Goal: Task Accomplishment & Management: Manage account settings

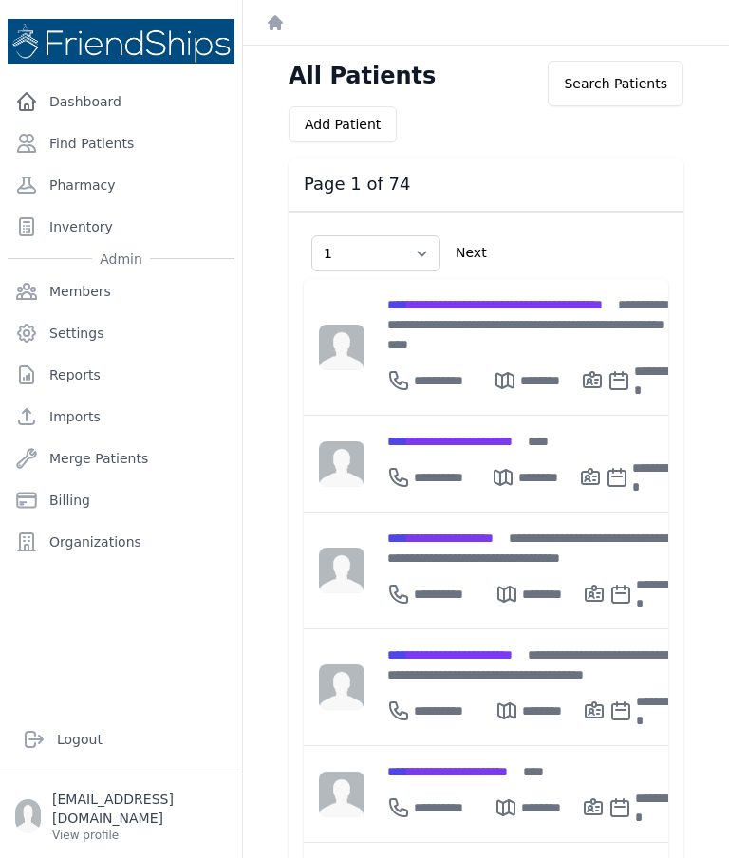
click at [101, 155] on link "Find Patients" at bounding box center [121, 143] width 227 height 38
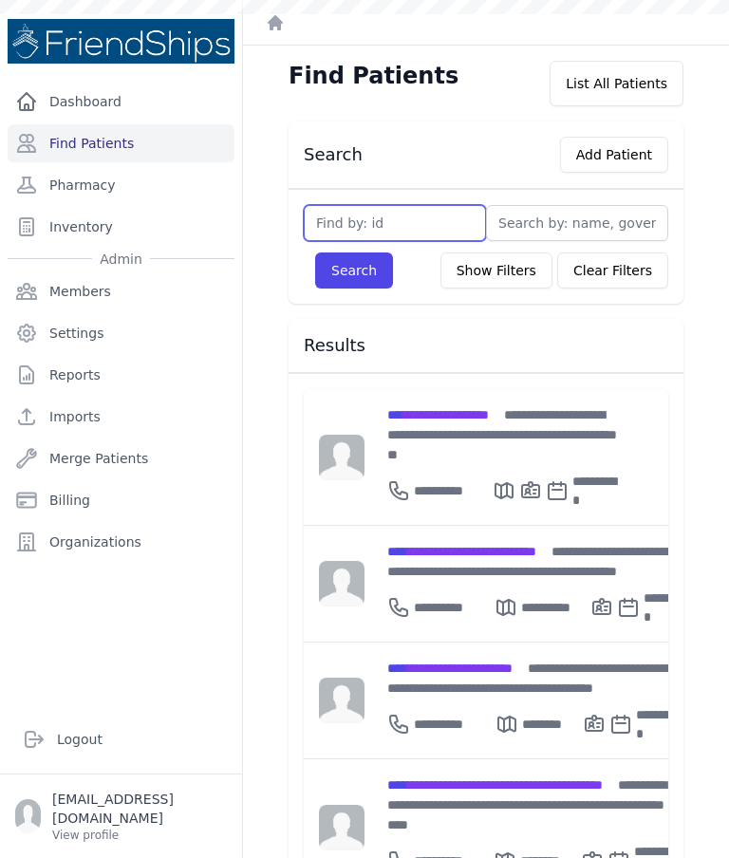
click at [405, 225] on input "text" at bounding box center [395, 223] width 182 height 36
click at [577, 237] on input "text" at bounding box center [577, 223] width 182 height 36
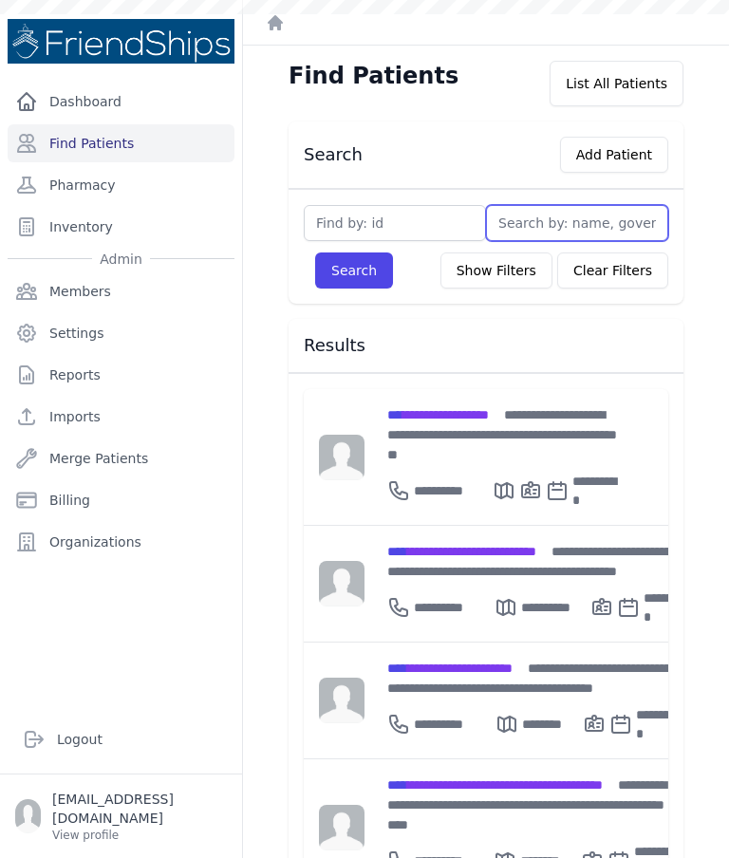
click at [566, 222] on input "text" at bounding box center [577, 223] width 182 height 36
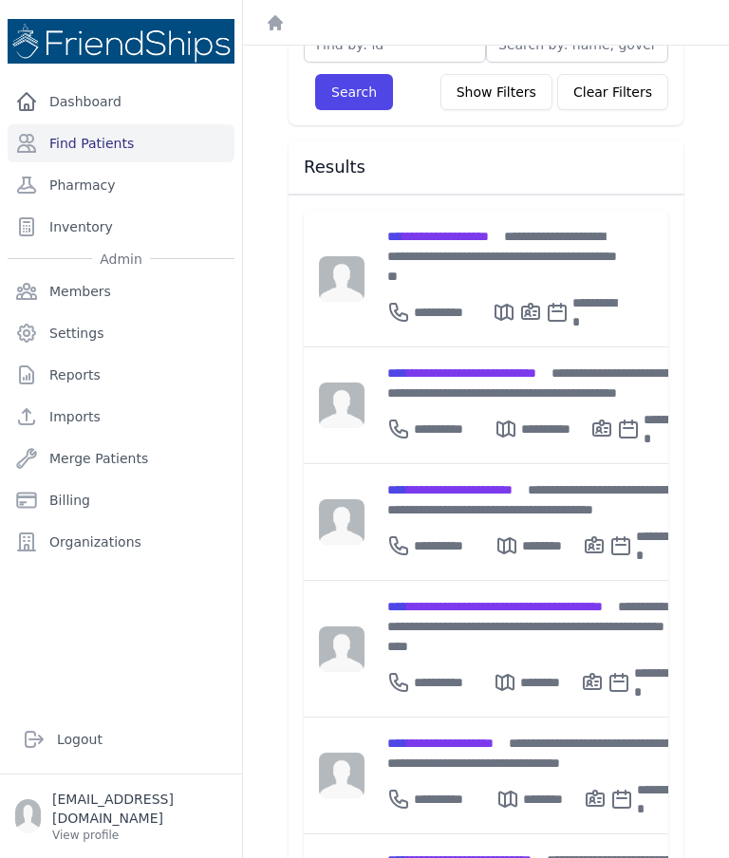
scroll to position [191, 0]
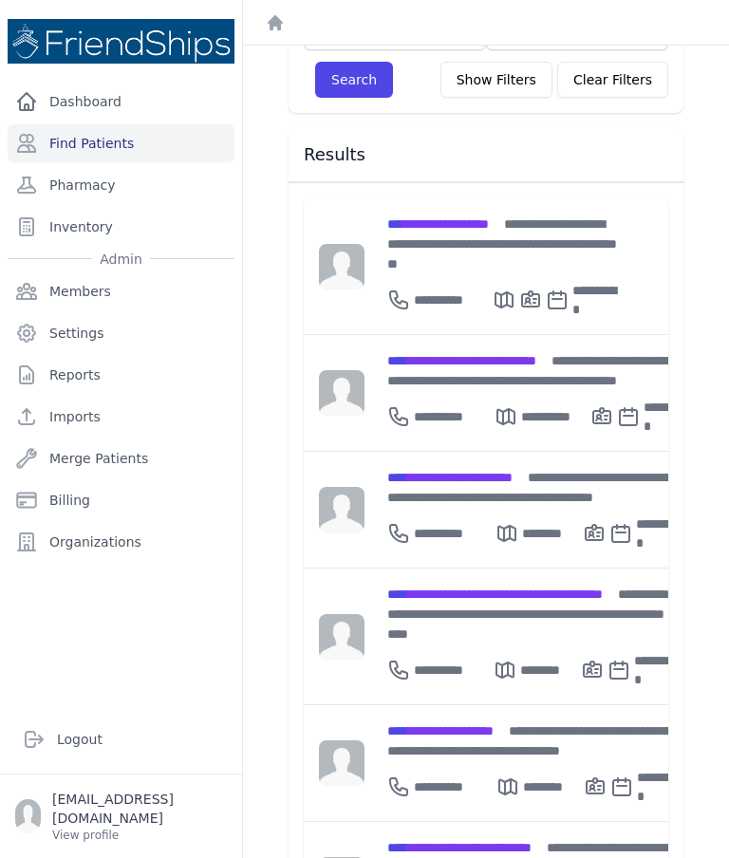
click at [489, 225] on span "**********" at bounding box center [438, 223] width 102 height 13
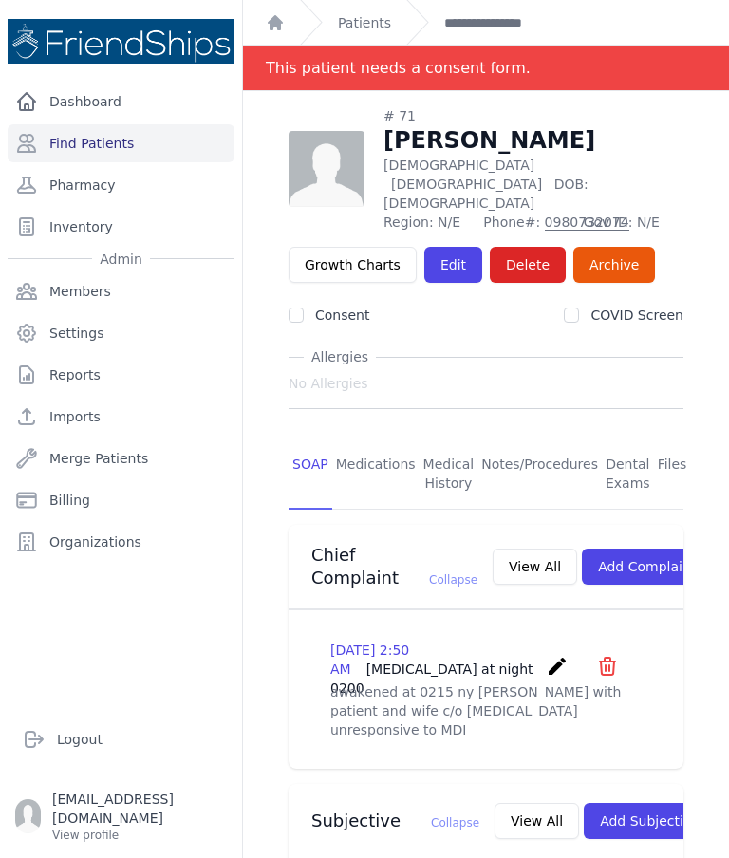
scroll to position [-1, 0]
click at [131, 142] on link "Find Patients" at bounding box center [121, 143] width 227 height 38
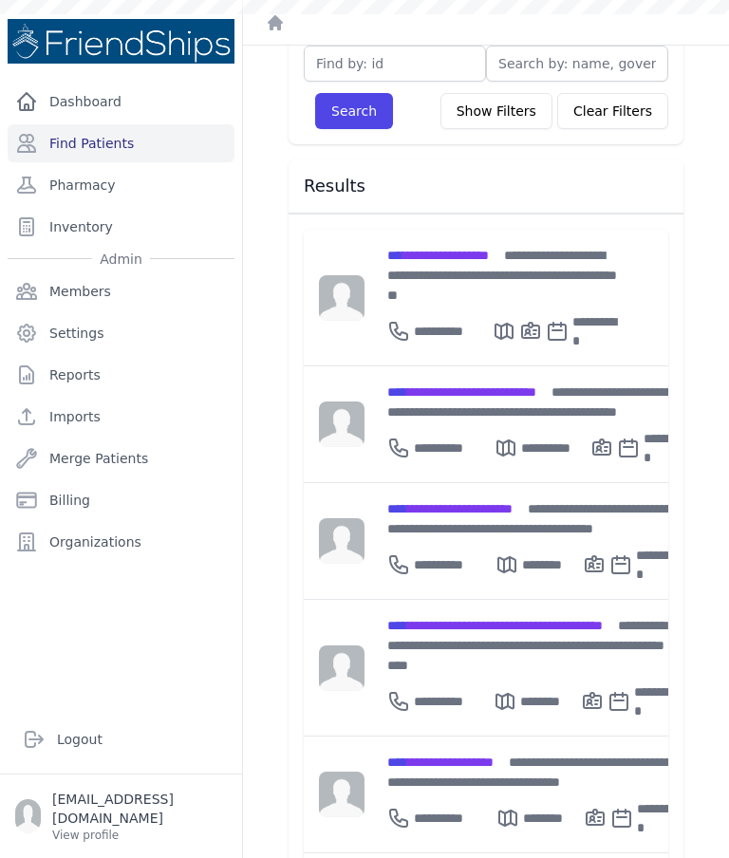
scroll to position [159, 0]
click at [545, 619] on span "**********" at bounding box center [526, 645] width 279 height 53
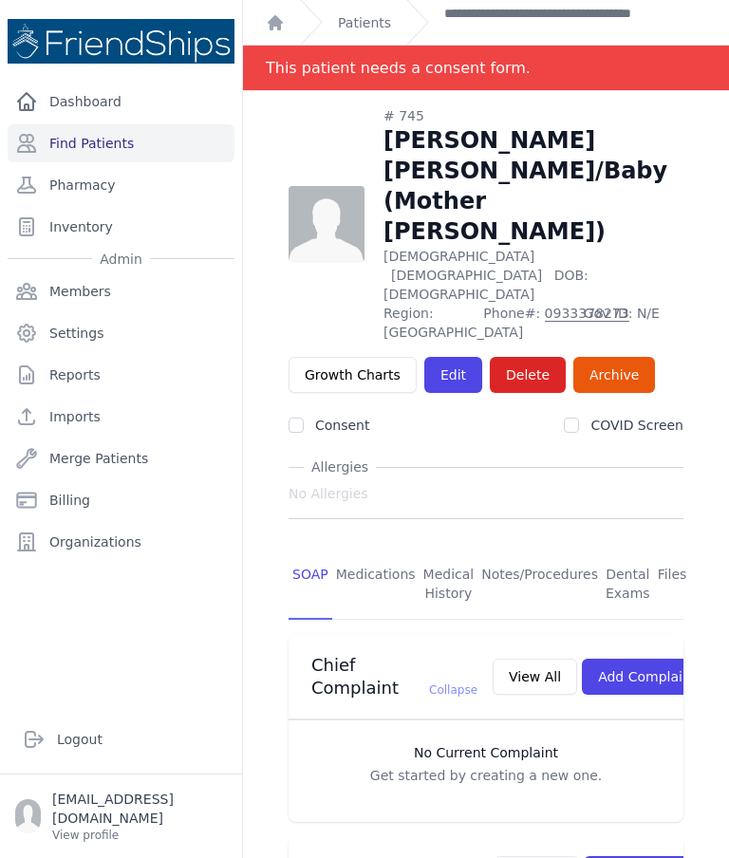
click at [122, 145] on link "Find Patients" at bounding box center [121, 143] width 227 height 38
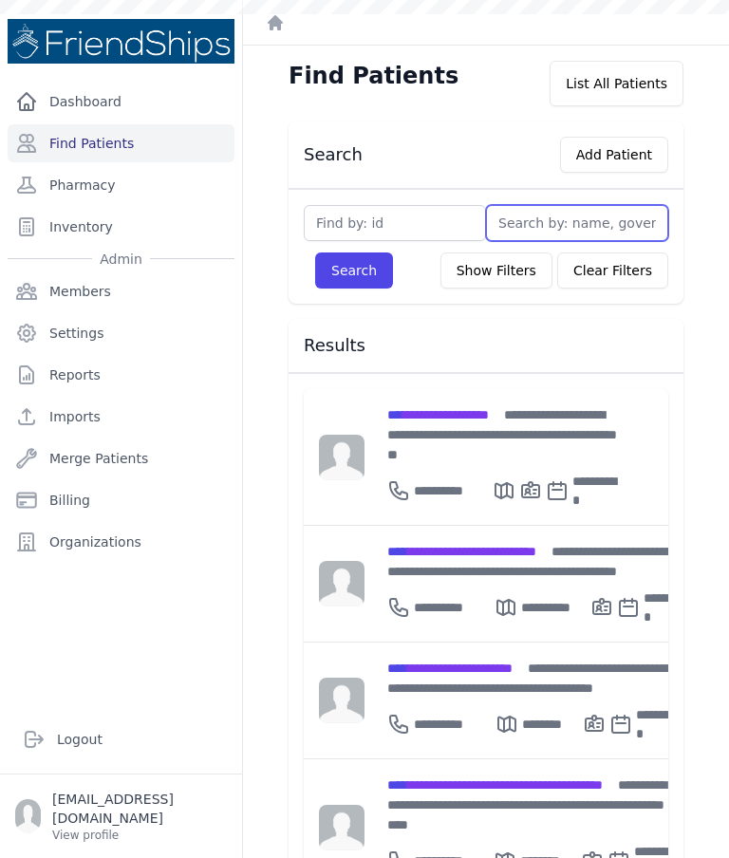
click at [560, 218] on input "text" at bounding box center [577, 223] width 182 height 36
type input "J"
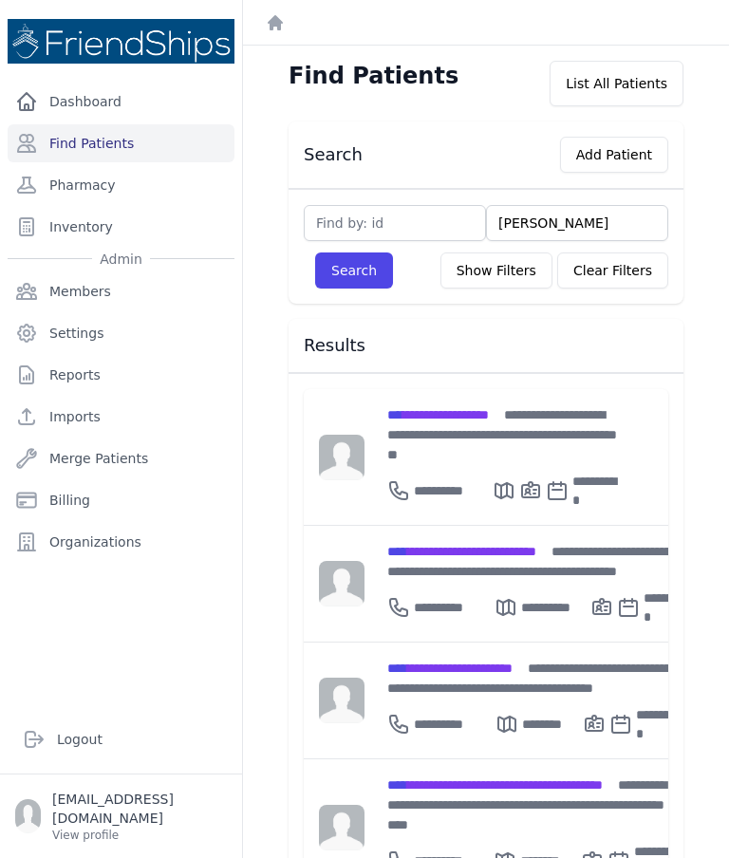
type input "Jass"
type input "Jassi"
type input "Jassim"
click at [345, 273] on button "Search" at bounding box center [354, 270] width 78 height 36
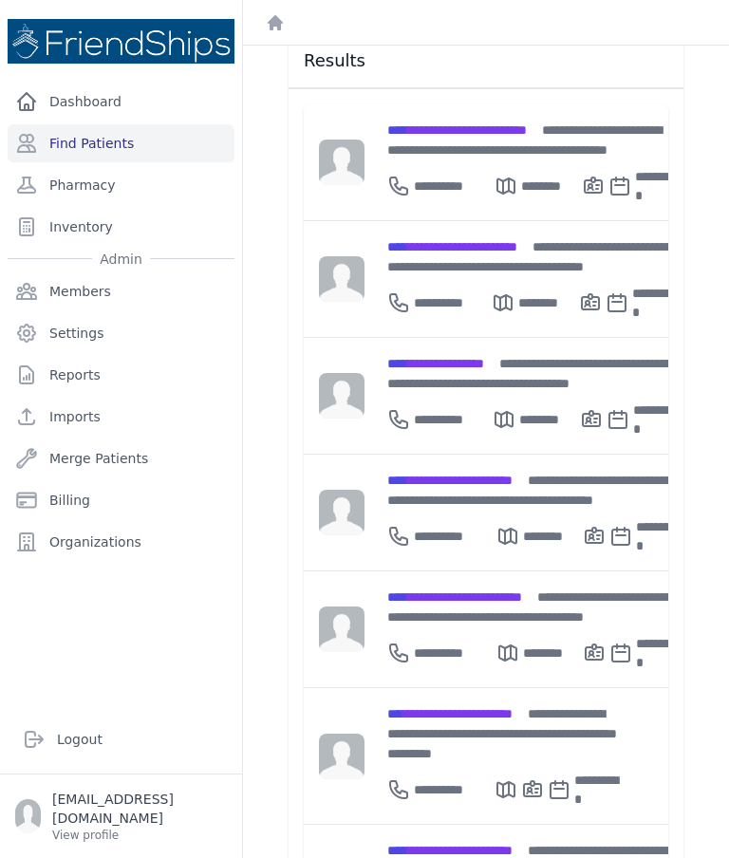
scroll to position [284, 0]
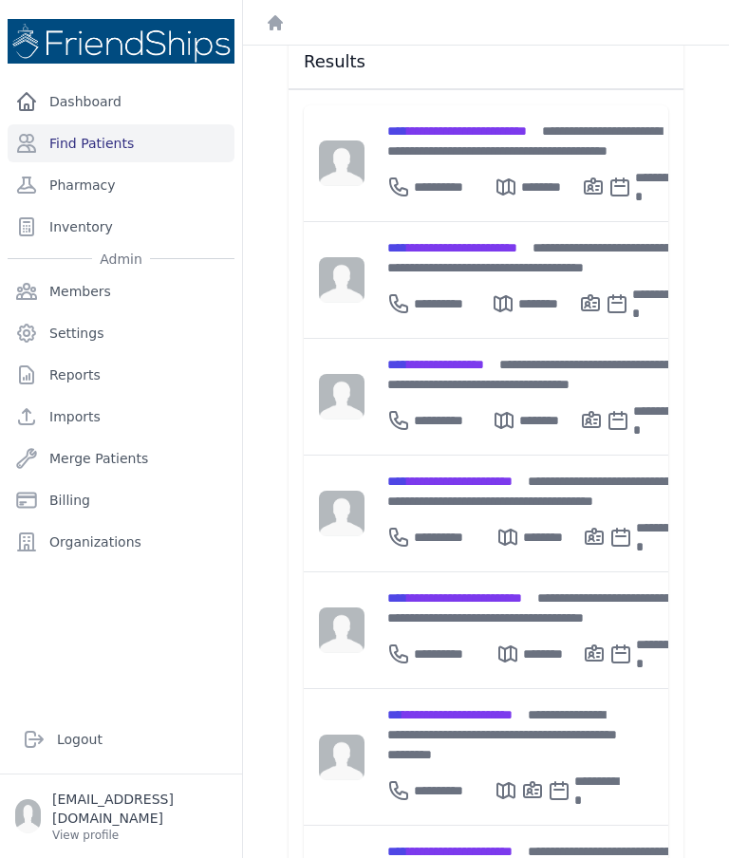
click at [484, 394] on div "**********" at bounding box center [532, 417] width 291 height 46
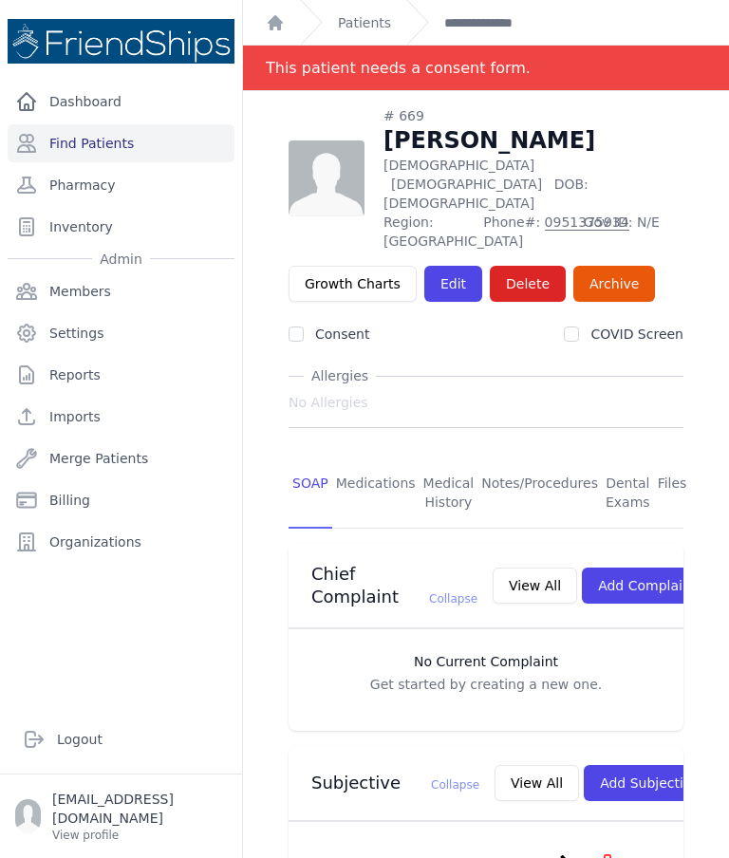
click at [451, 266] on link "Edit" at bounding box center [453, 284] width 58 height 36
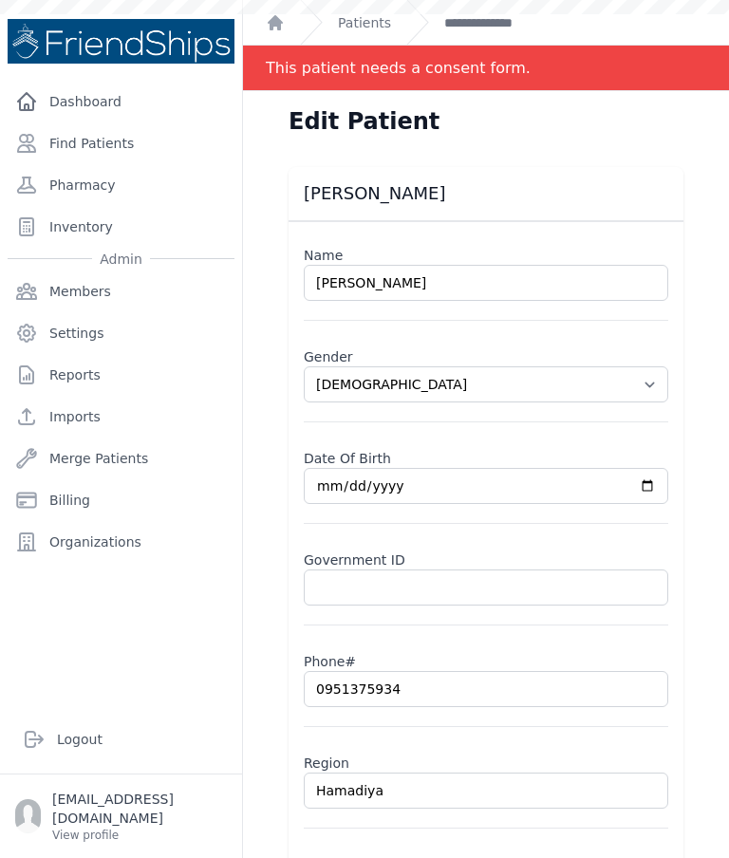
select select "female"
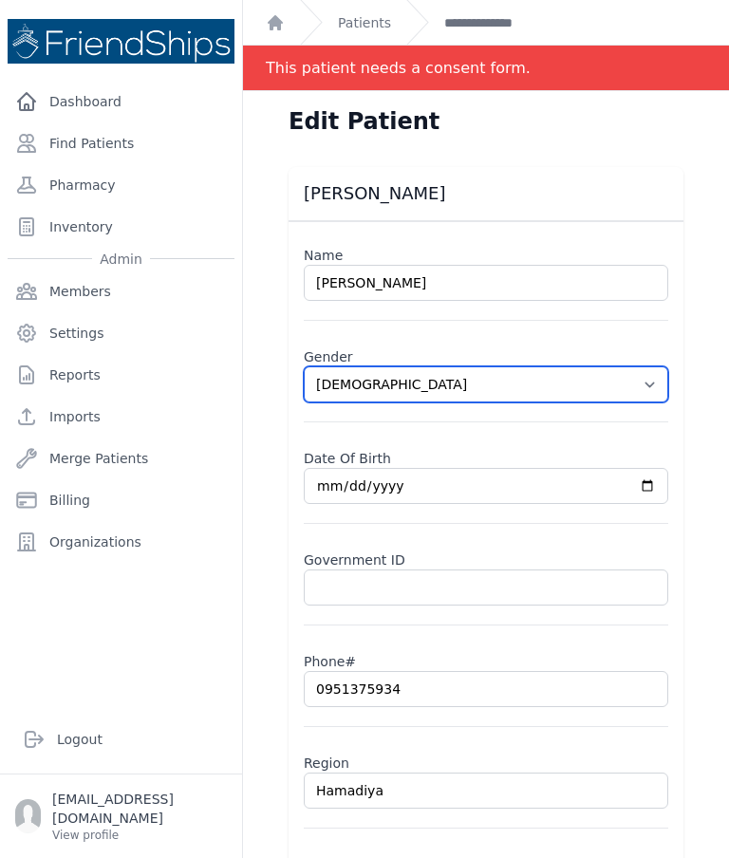
click at [665, 383] on select "Select Gender Male Female" at bounding box center [486, 384] width 364 height 36
select select "male"
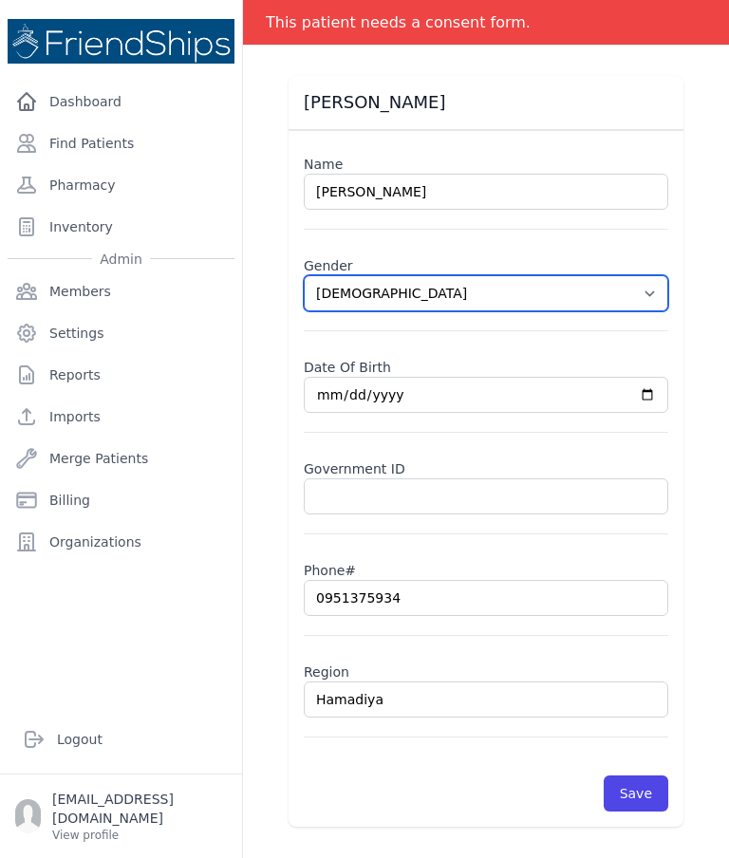
scroll to position [91, 0]
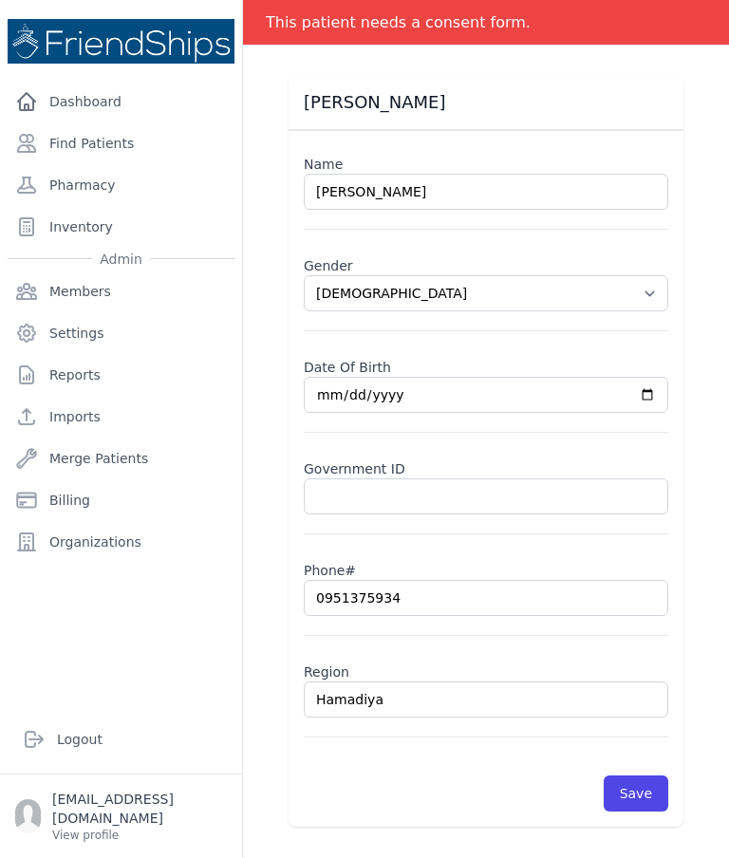
click at [649, 790] on button "Save" at bounding box center [635, 793] width 65 height 36
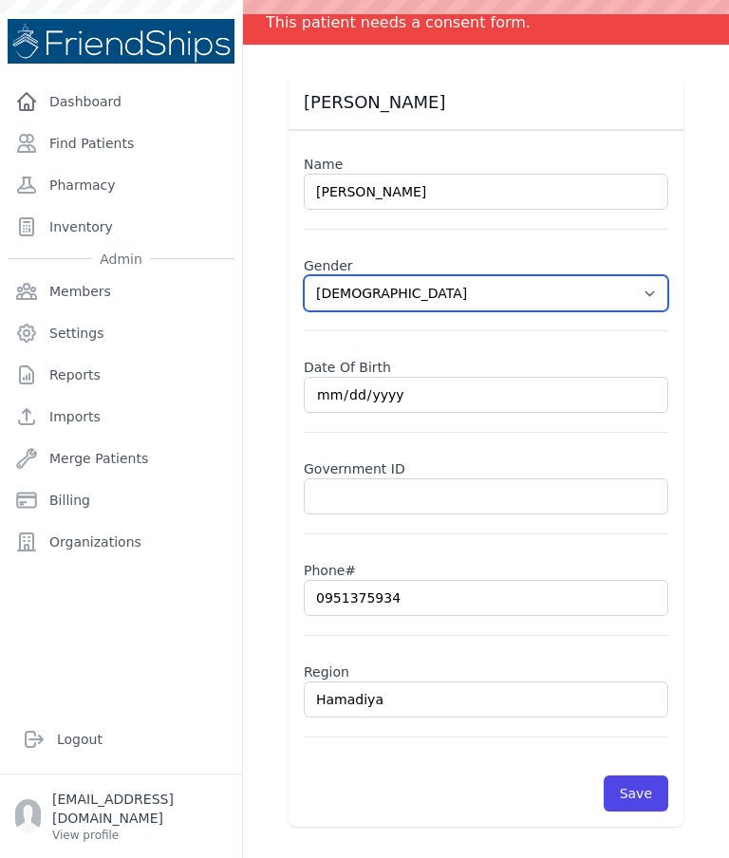
scroll to position [0, 0]
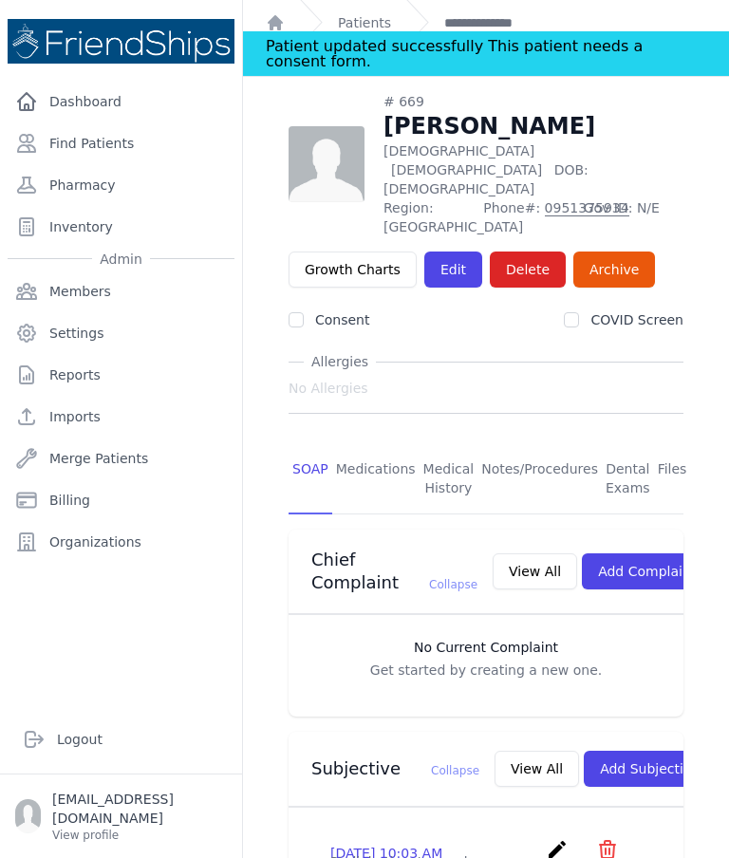
scroll to position [16, 0]
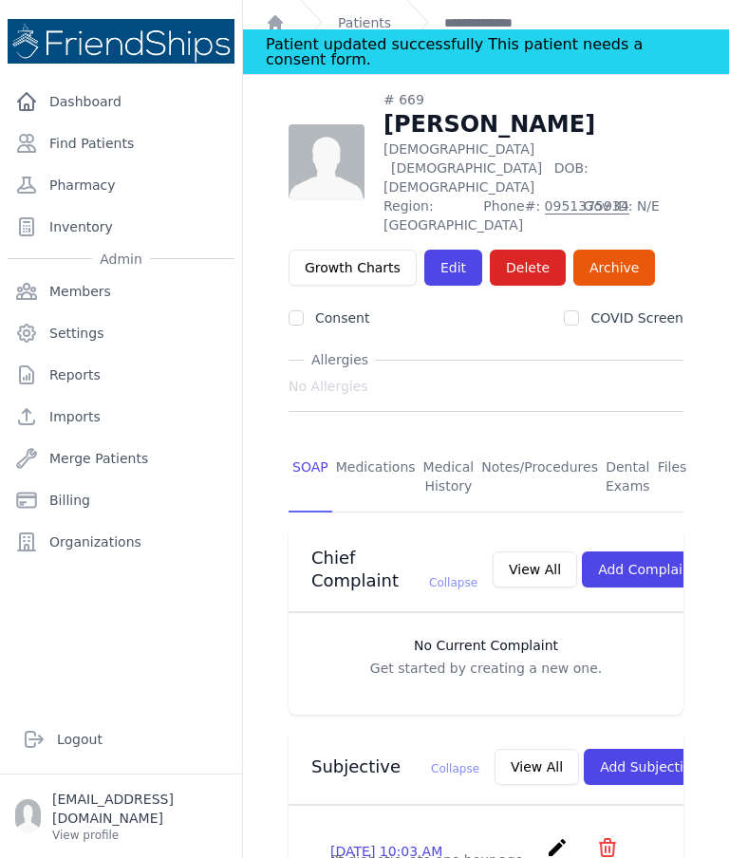
click at [376, 442] on link "Medications" at bounding box center [375, 477] width 87 height 70
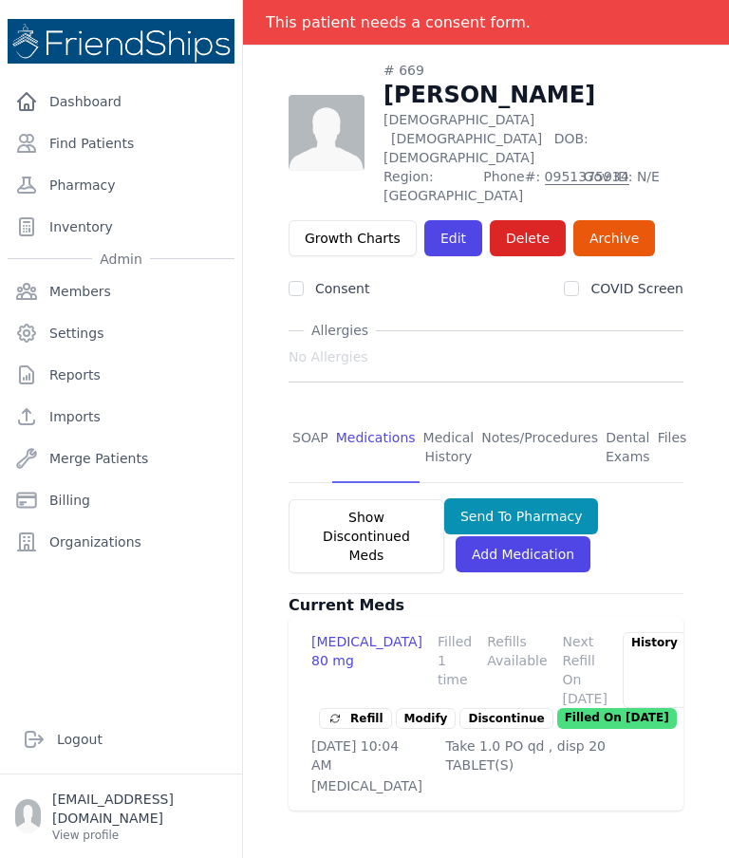
scroll to position [91, 0]
click at [305, 413] on link "SOAP" at bounding box center [310, 448] width 44 height 70
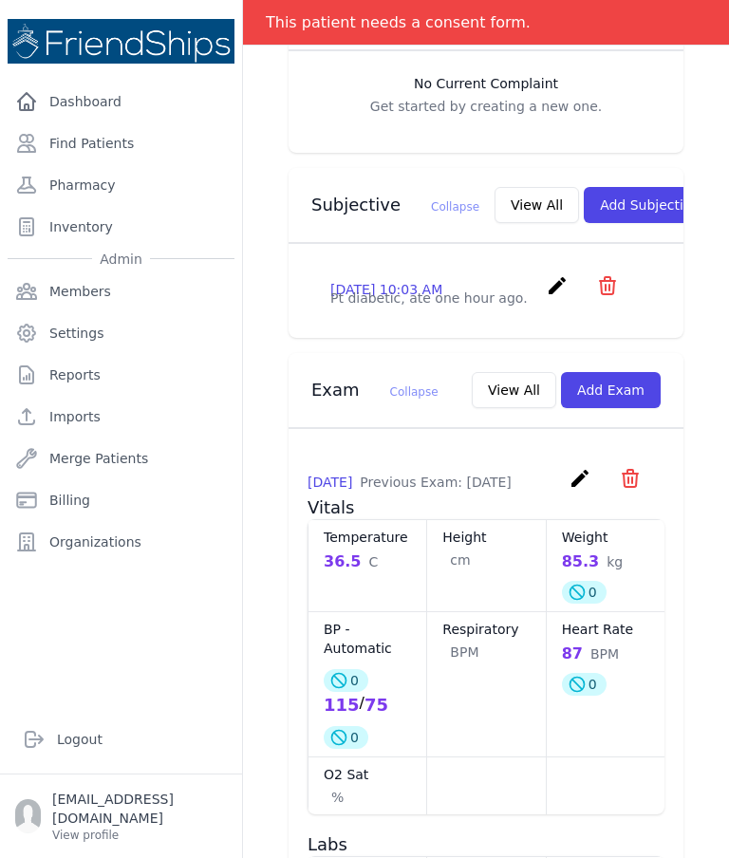
scroll to position [624, 0]
click at [494, 189] on button "View All" at bounding box center [536, 204] width 84 height 36
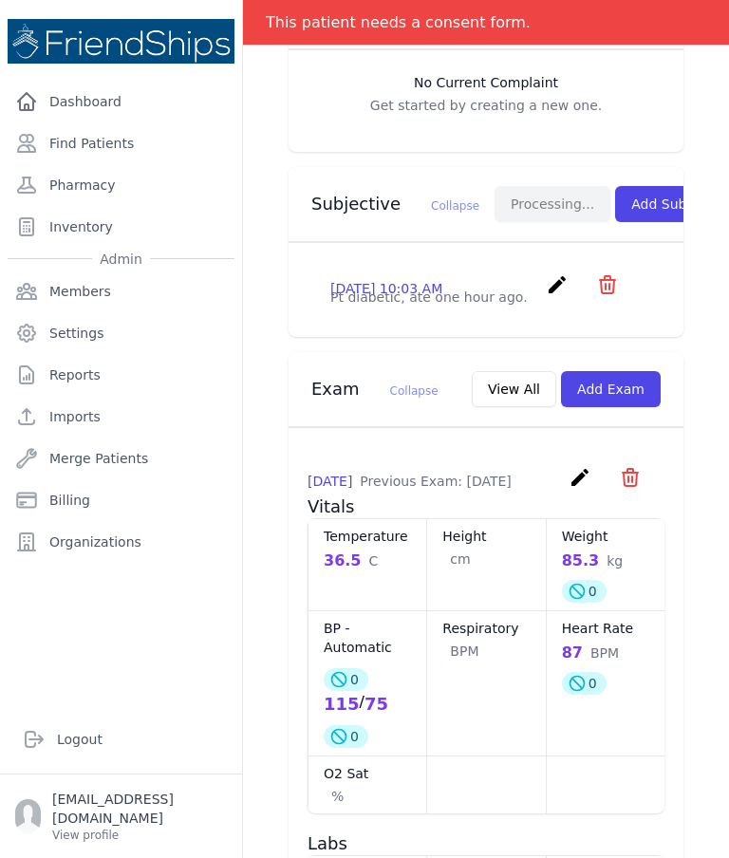
scroll to position [0, 0]
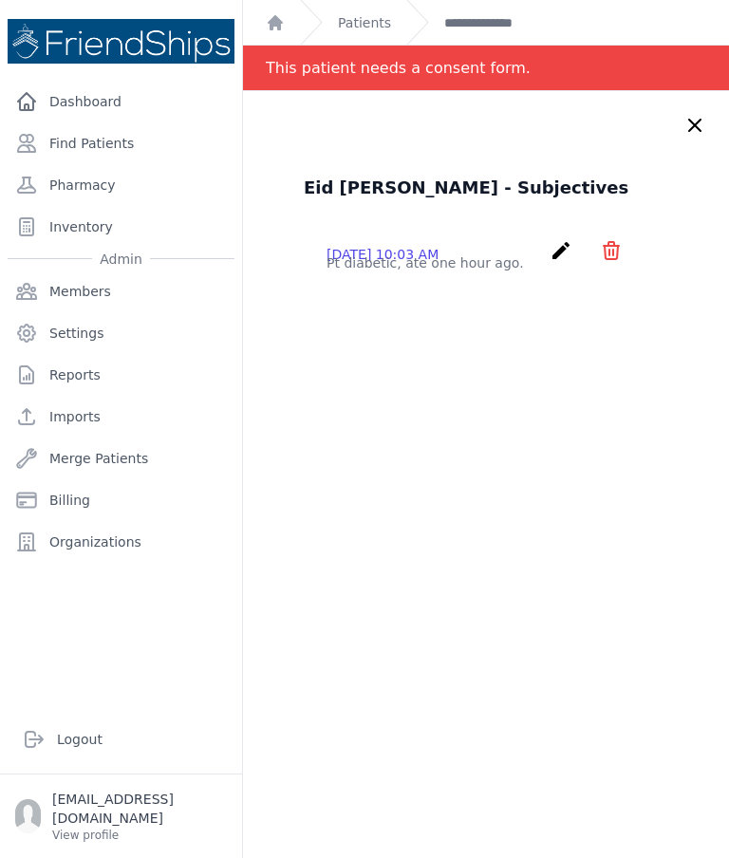
click at [689, 131] on icon at bounding box center [694, 125] width 11 height 11
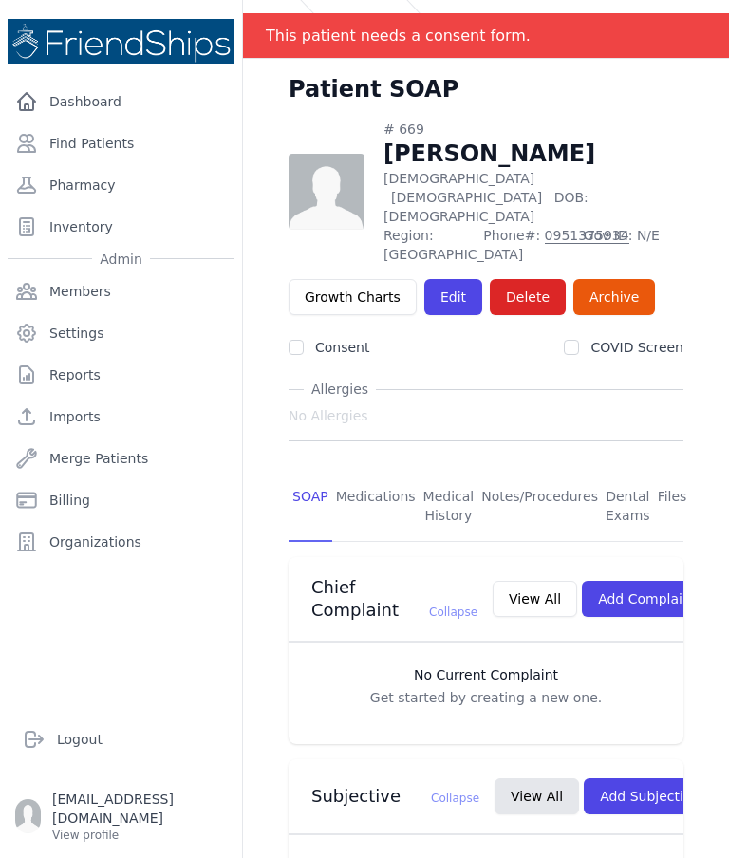
scroll to position [33, 0]
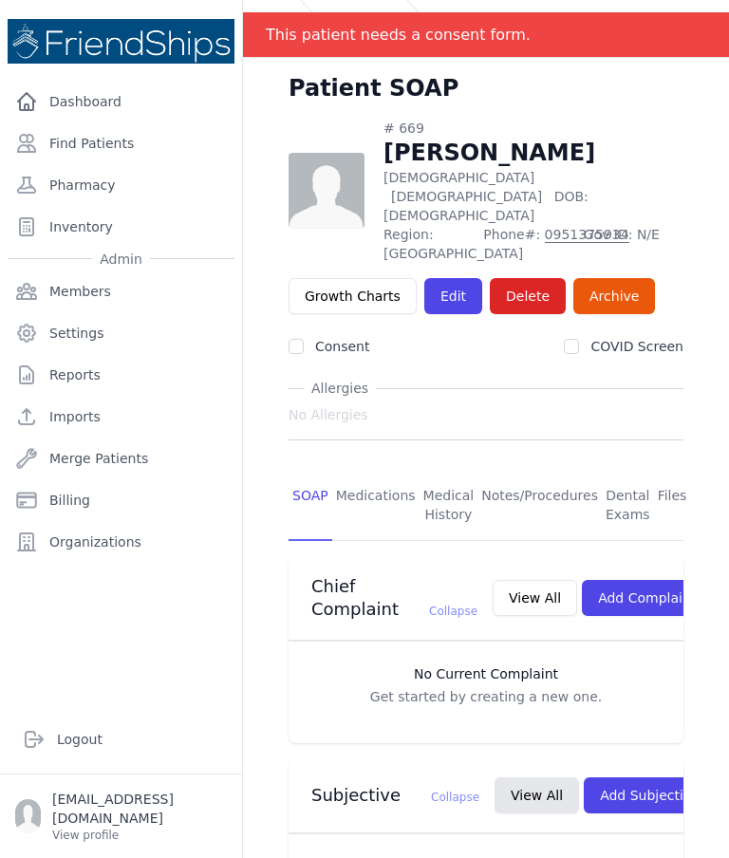
click at [664, 471] on link "Files" at bounding box center [672, 506] width 37 height 70
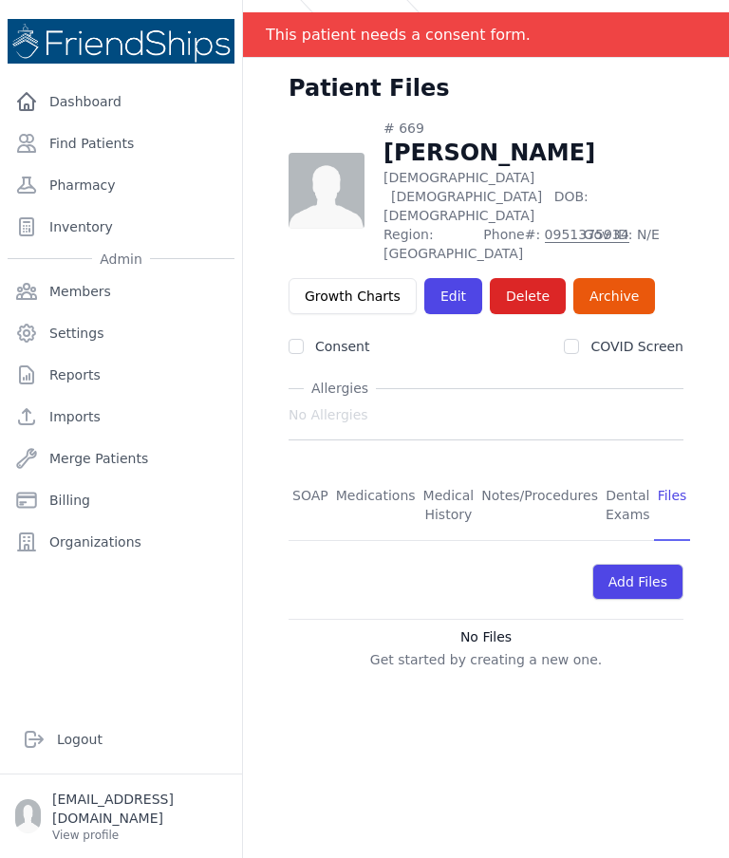
click at [316, 471] on link "SOAP" at bounding box center [310, 506] width 44 height 70
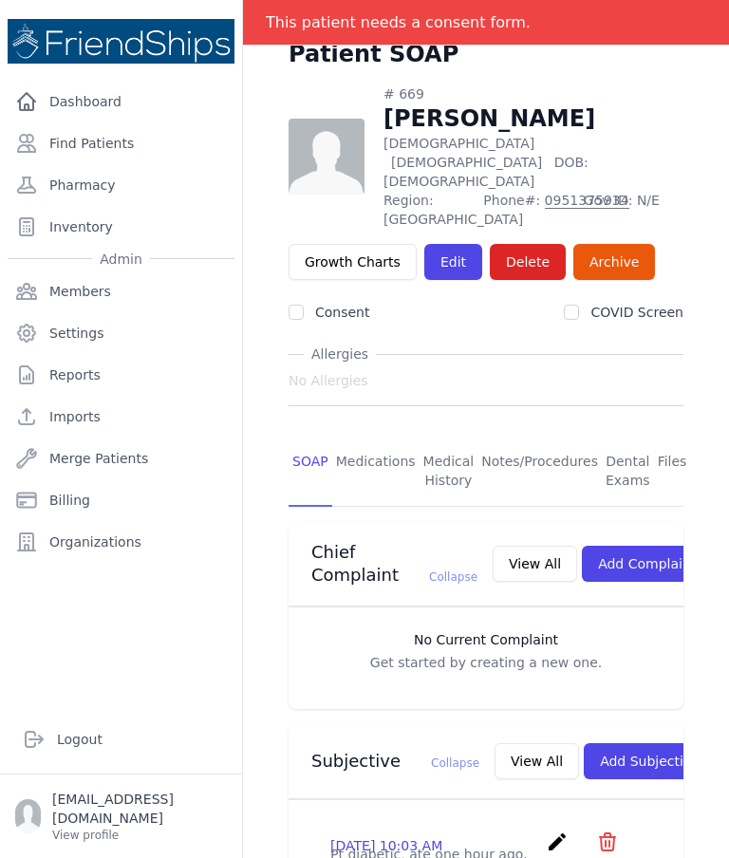
scroll to position [68, 0]
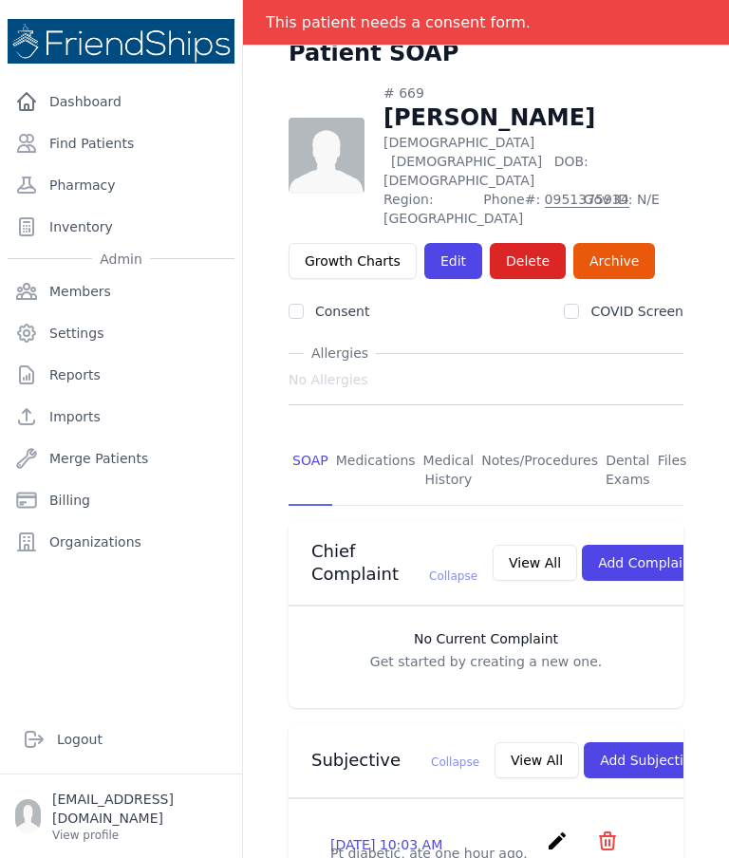
click at [658, 545] on button "Add Complaint" at bounding box center [647, 563] width 130 height 36
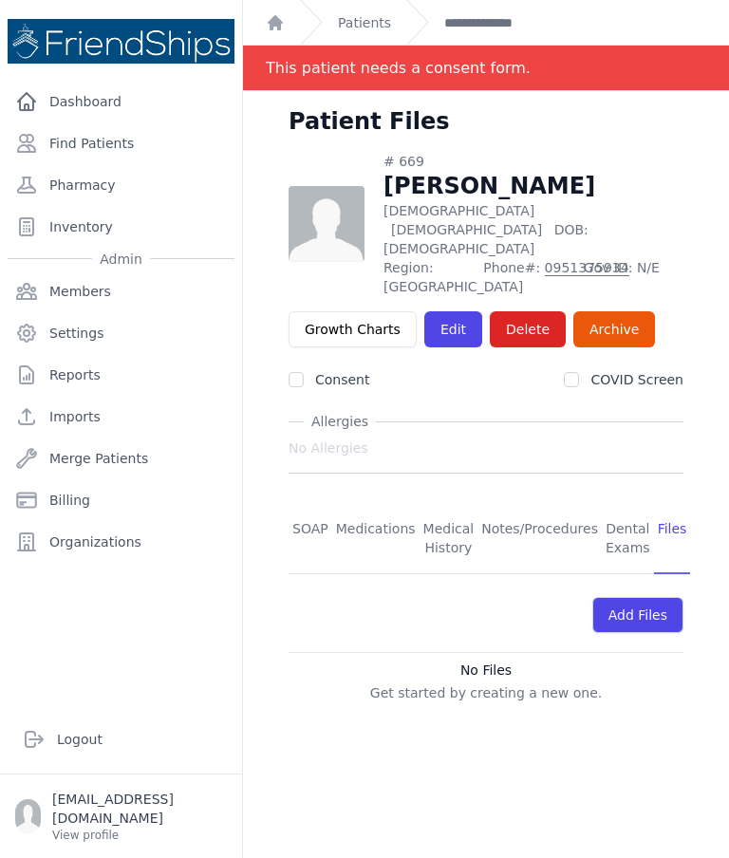
click at [306, 504] on link "SOAP" at bounding box center [310, 539] width 44 height 70
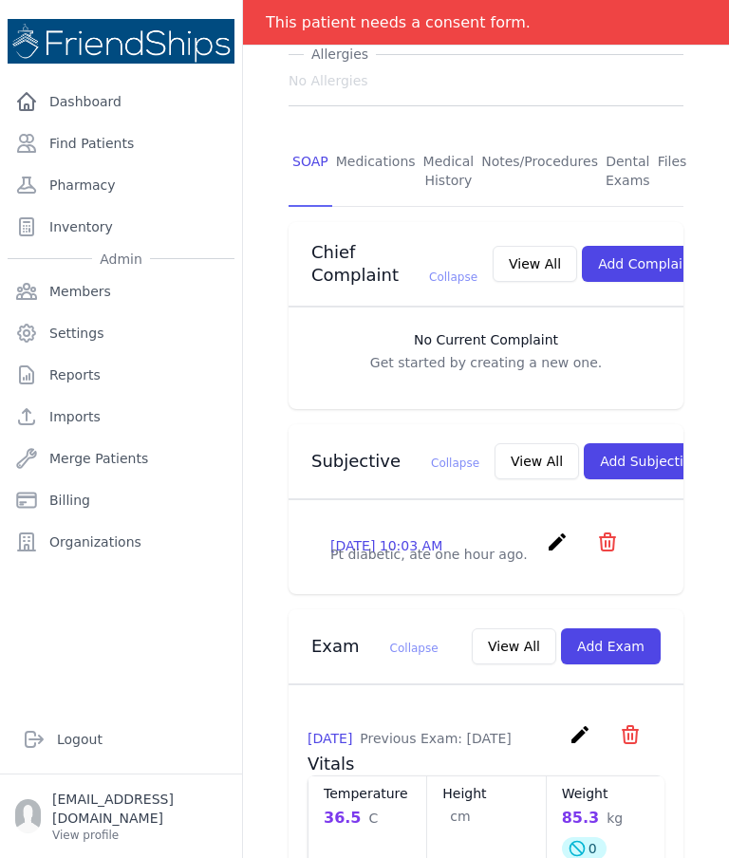
scroll to position [400, 0]
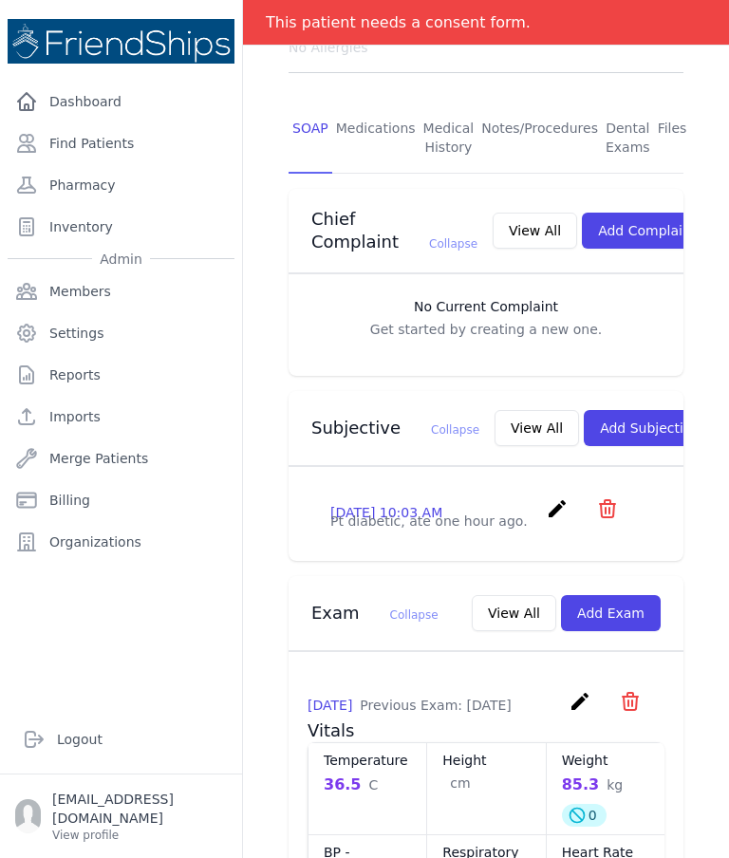
click at [494, 416] on button "View All" at bounding box center [536, 428] width 84 height 36
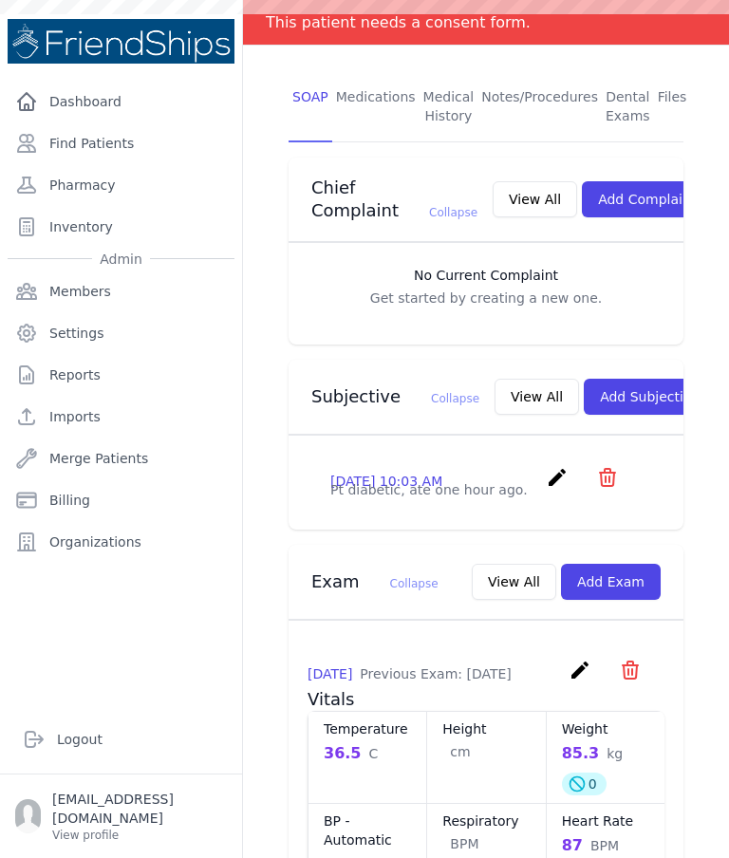
scroll to position [442, 0]
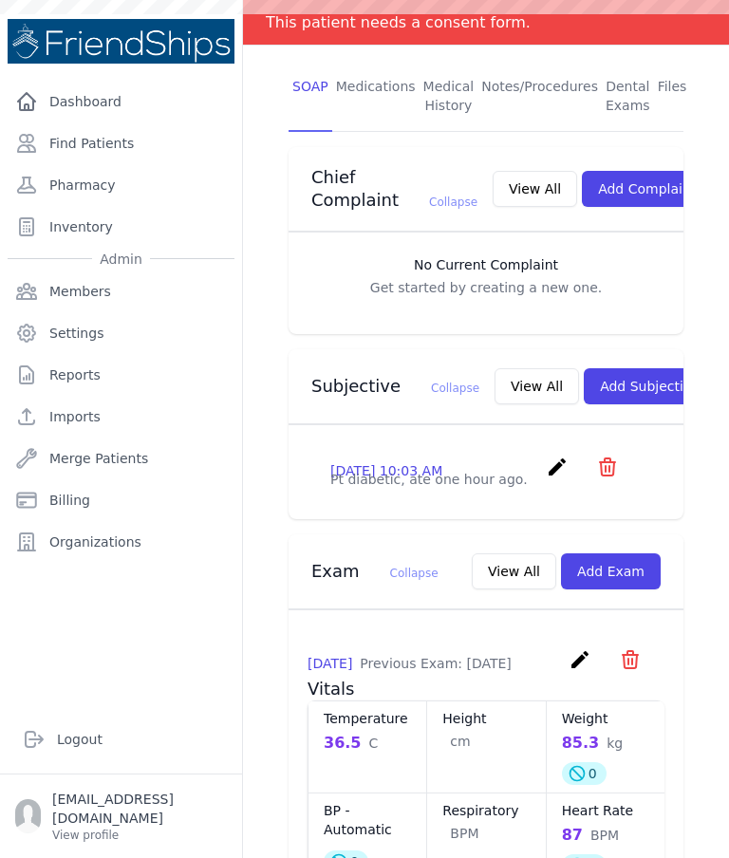
click at [583, 382] on button "Add Subjective" at bounding box center [649, 386] width 132 height 36
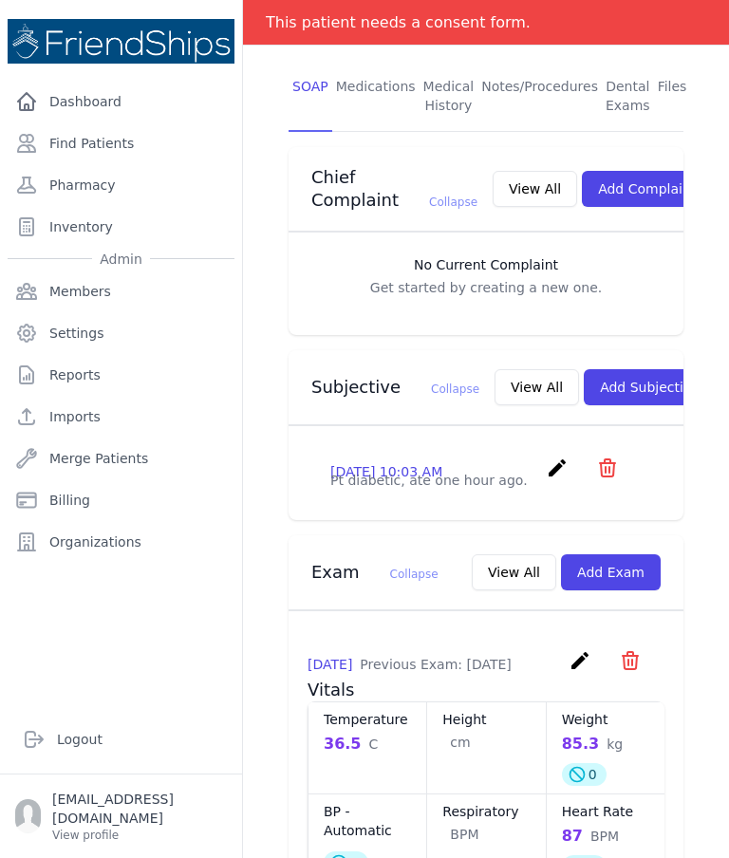
scroll to position [343, 0]
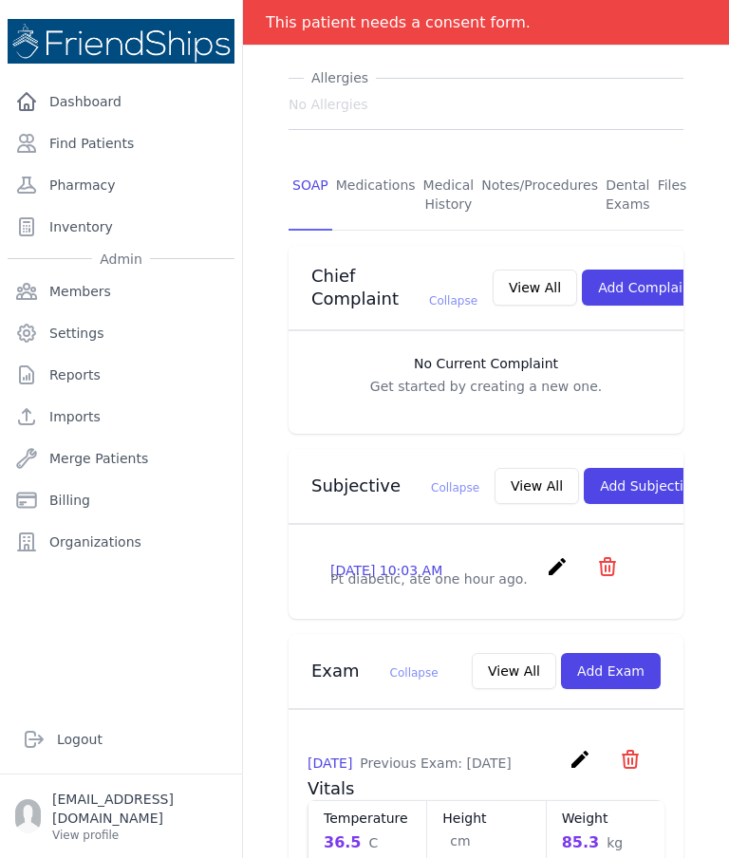
click at [611, 476] on button "Add Subjective" at bounding box center [649, 486] width 132 height 36
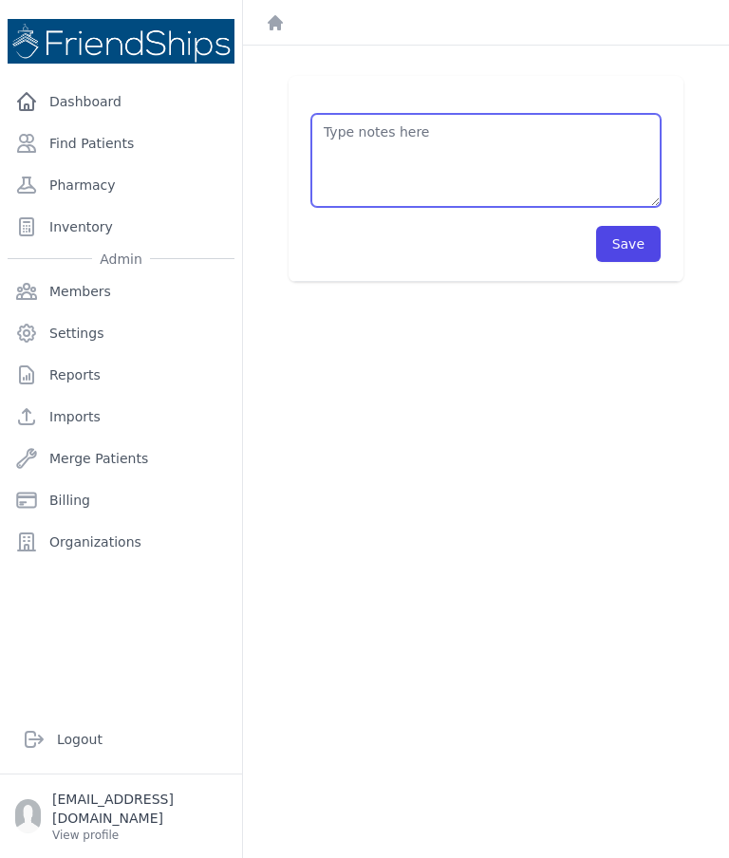
click at [408, 148] on textarea at bounding box center [485, 160] width 349 height 93
click at [329, 156] on textarea "Pt’s medication: Gliclazide 80mg" at bounding box center [485, 160] width 349 height 93
click at [436, 130] on textarea "Pt’s medication: Gliclazide 80mg" at bounding box center [485, 160] width 349 height 93
click at [506, 171] on textarea "Pt’s medication: - Gliclazide 80mg" at bounding box center [485, 160] width 349 height 93
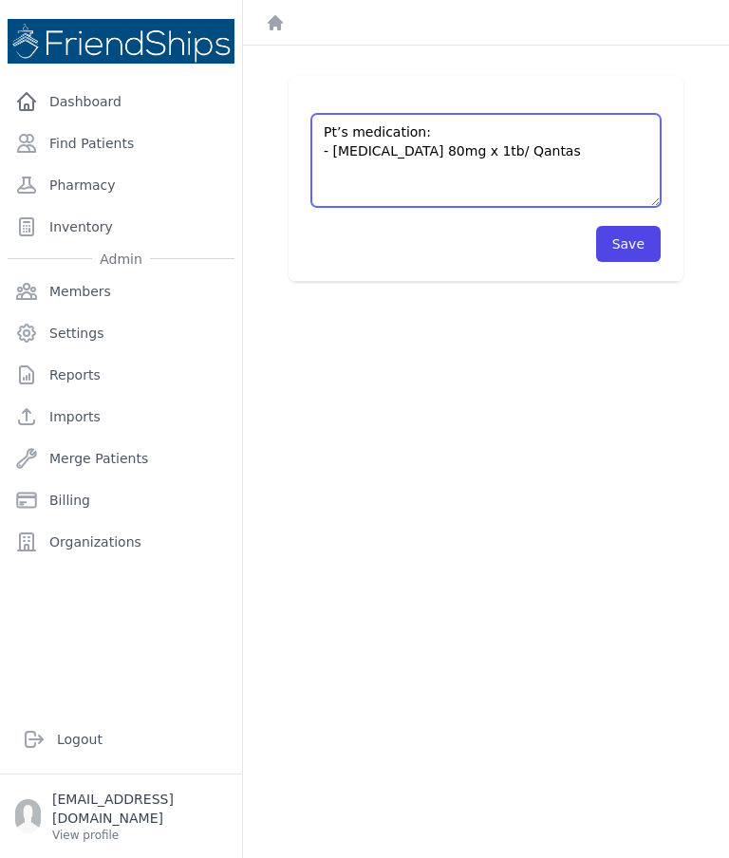
click at [532, 159] on textarea "Pt’s medication: - Gliclazide 80mg x 1tb/ Qantas" at bounding box center [485, 160] width 349 height 93
click at [596, 163] on textarea "Pt’s medication: - Gliclazide 80mg x 1tb/ qAM; - Sitagliptin 50mg, Metformin 50…" at bounding box center [485, 160] width 349 height 93
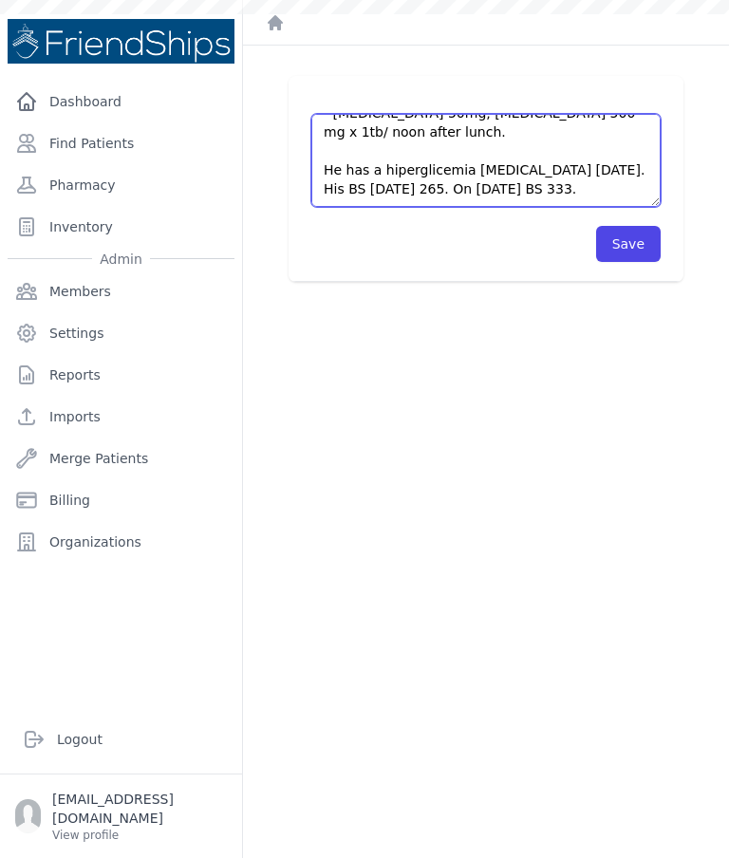
scroll to position [114, 0]
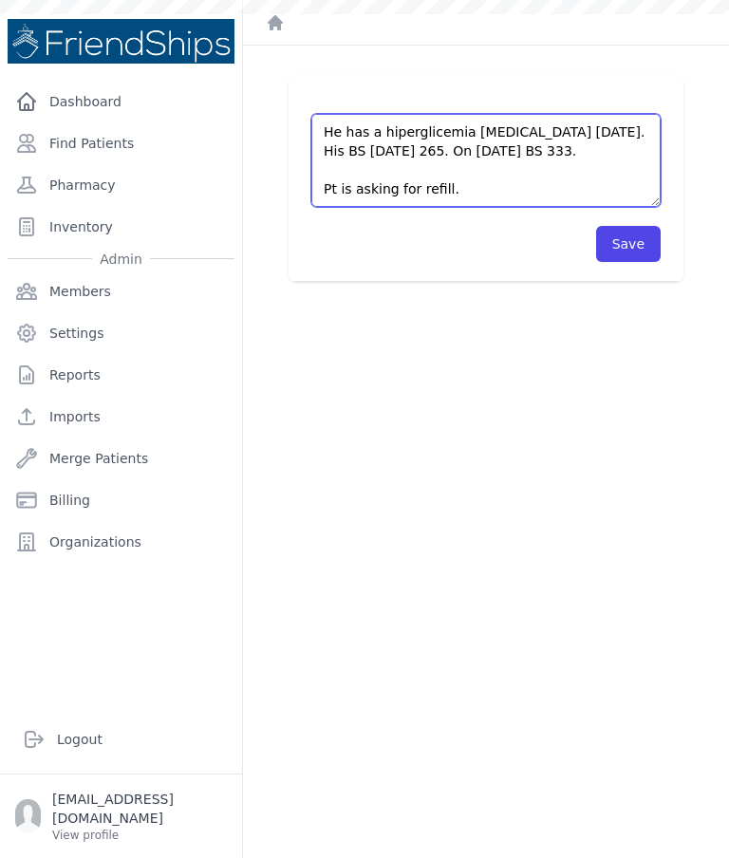
click at [456, 201] on textarea "Pt’s medication: - Gliclazide 80mg x 1tb/ qAM; - Sitagliptin 50mg, Metformin 50…" at bounding box center [485, 160] width 349 height 93
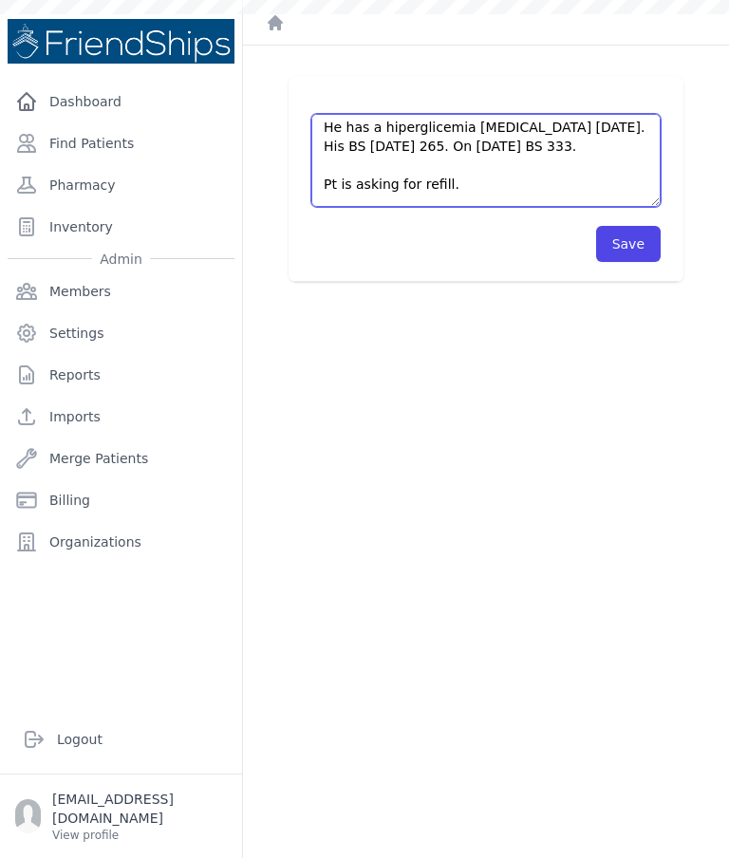
scroll to position [101, 0]
click at [356, 127] on textarea "Pt’s medication: - Gliclazide 80mg x 1tb/ qAM; - Sitagliptin 50mg, Metformin 50…" at bounding box center [485, 160] width 349 height 93
click at [377, 124] on textarea "Pt’s medication: - Gliclazide 80mg x 1tb/ qAM; - Sitagliptin 50mg, Metformin 50…" at bounding box center [485, 160] width 349 height 93
click at [367, 122] on textarea "Pt’s medication: - Gliclazide 80mg x 1tb/ qAM; - Sitagliptin 50mg, Metformin 50…" at bounding box center [485, 160] width 349 height 93
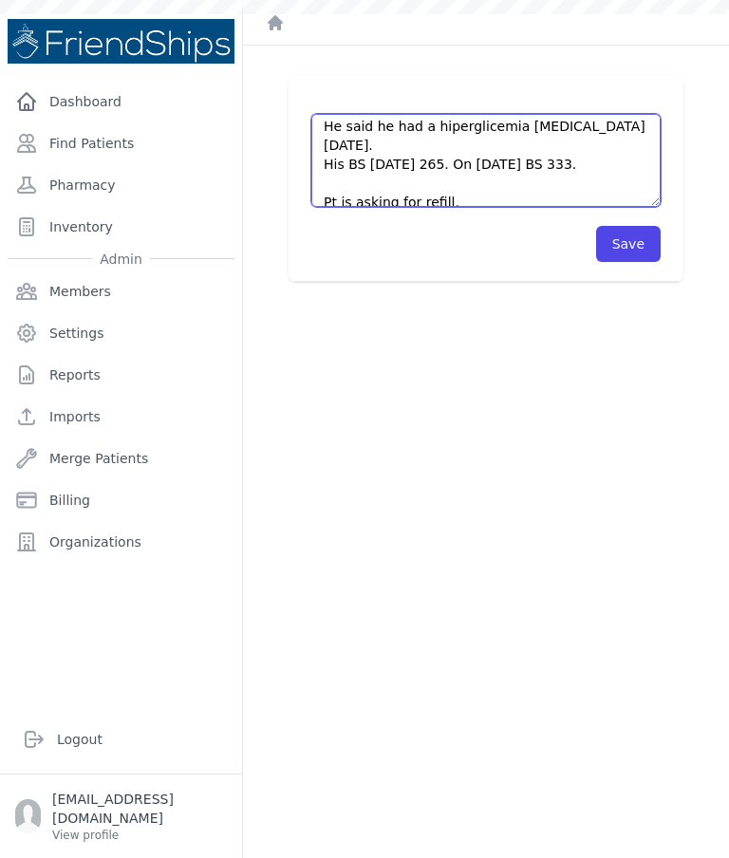
click at [594, 142] on textarea "Pt’s medication: - Gliclazide 80mg x 1tb/ qAM; - Sitagliptin 50mg, Metformin 50…" at bounding box center [485, 160] width 349 height 93
type textarea "Pt’s medication: - Gliclazide 80mg x 1tb/ qAM; - Sitagliptin 50mg, Metformin 50…"
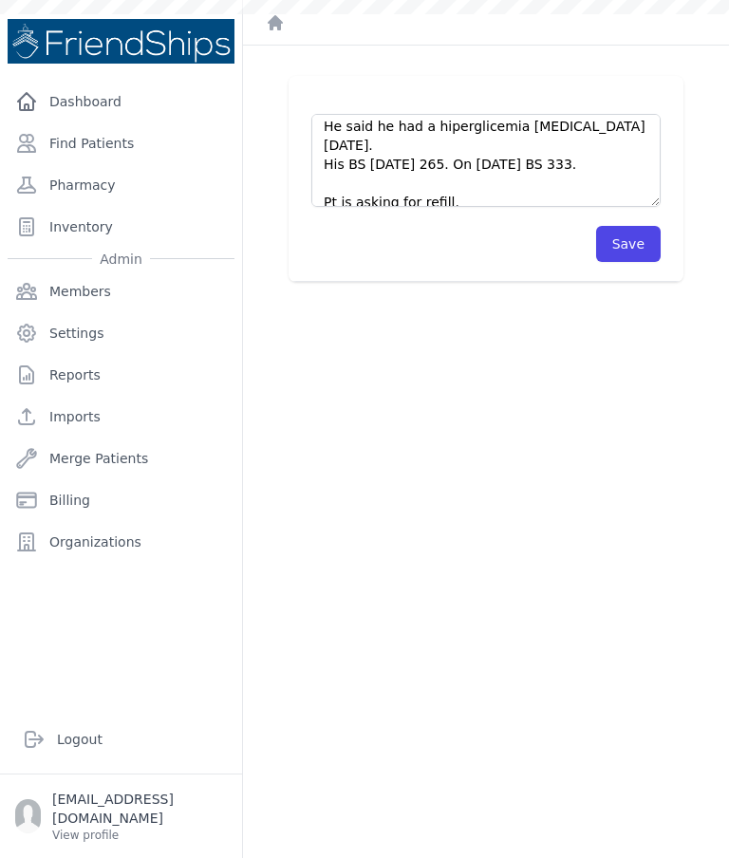
click at [616, 240] on button "Save" at bounding box center [628, 244] width 65 height 36
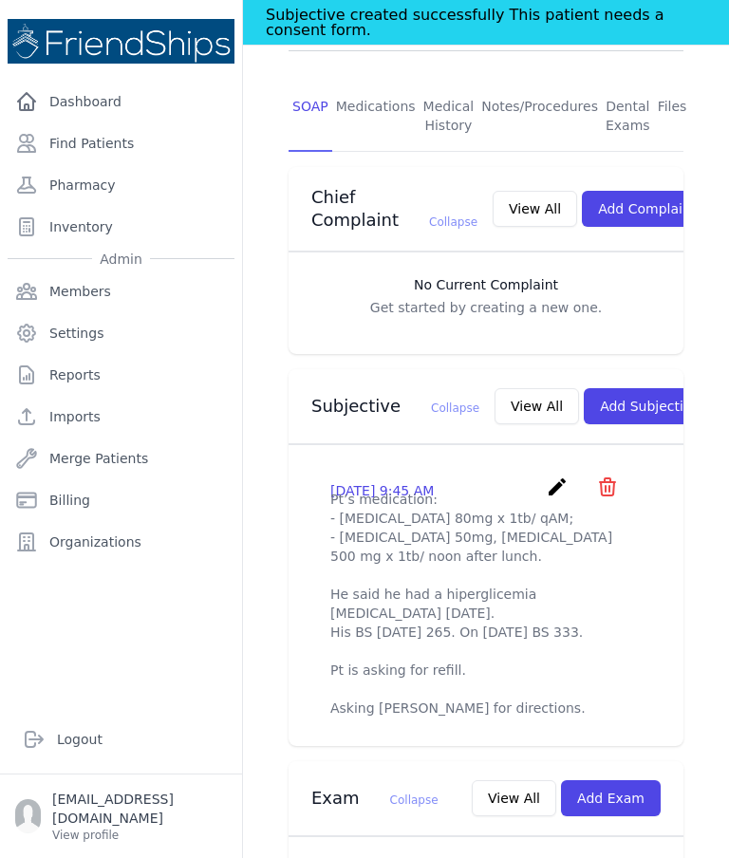
scroll to position [423, 0]
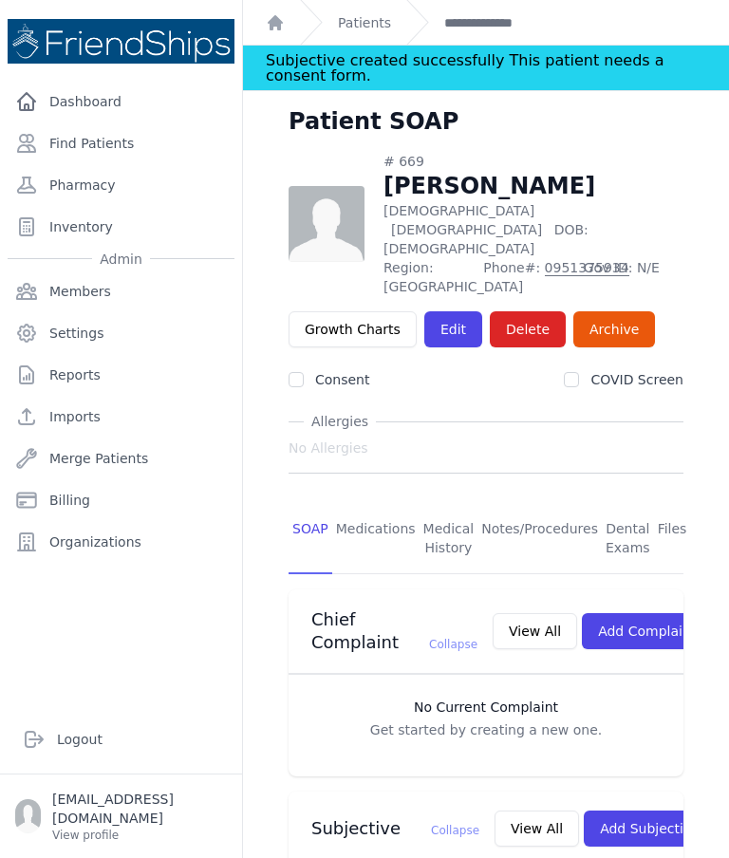
scroll to position [0, 0]
click at [104, 153] on link "Find Patients" at bounding box center [121, 143] width 227 height 38
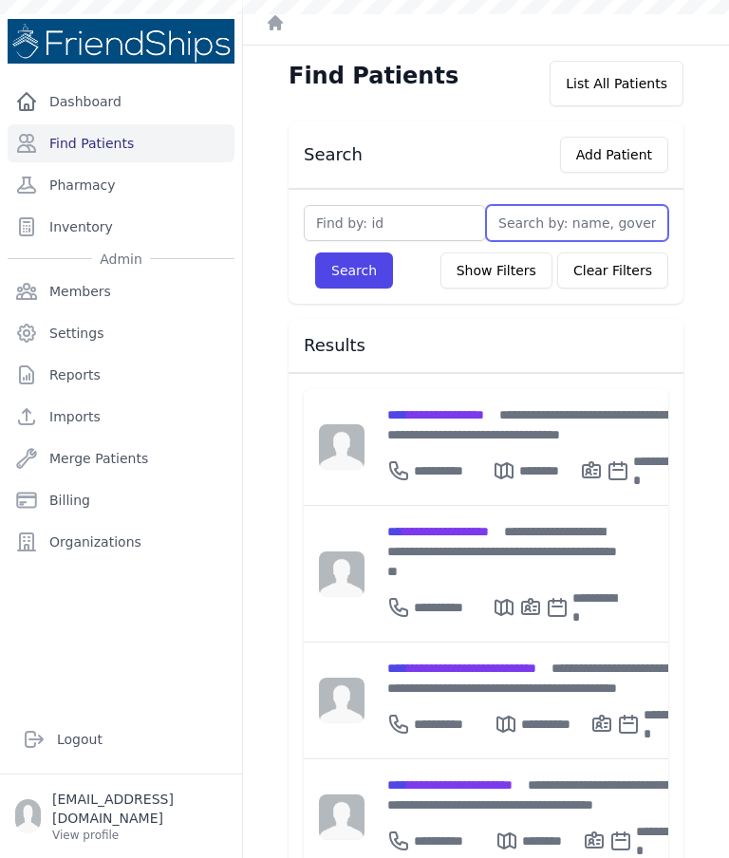
click at [549, 238] on input "text" at bounding box center [577, 223] width 182 height 36
type input "N"
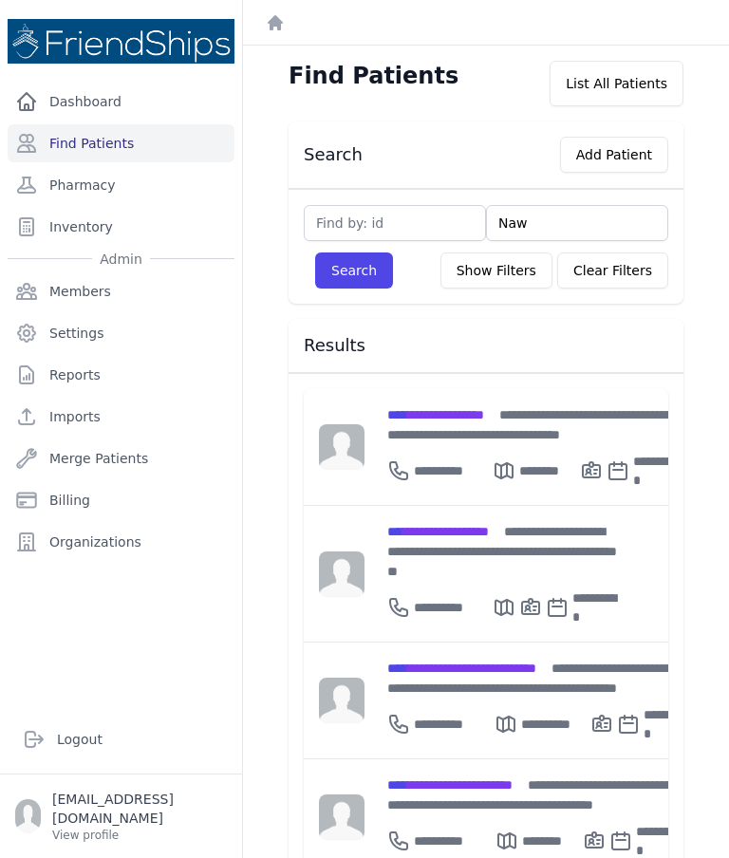
type input "Nawa"
type input "Nawaf"
click at [354, 259] on button "Search" at bounding box center [354, 270] width 78 height 36
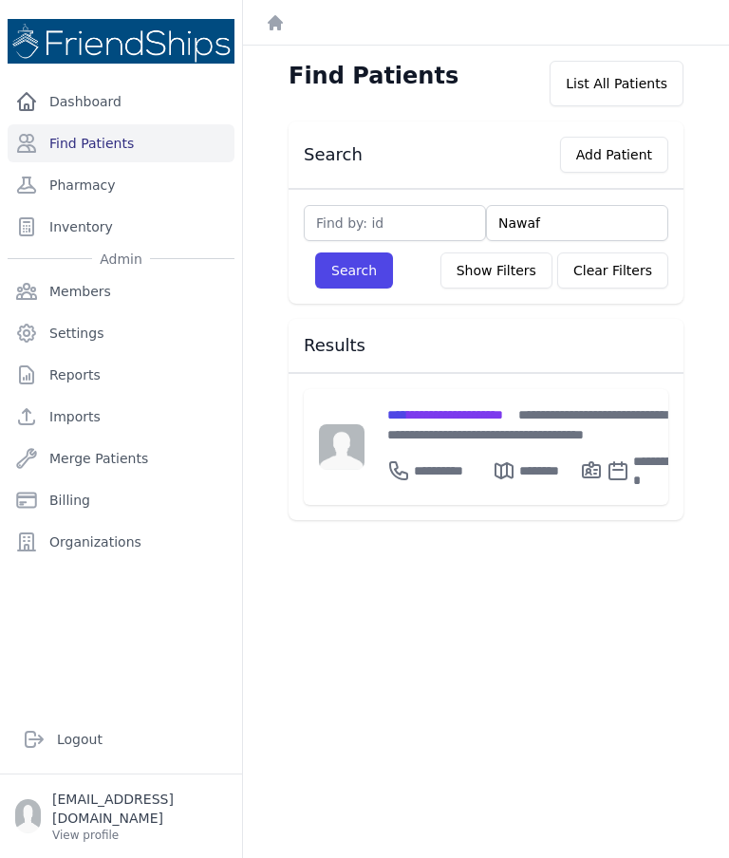
click at [433, 452] on div "**********" at bounding box center [439, 471] width 105 height 38
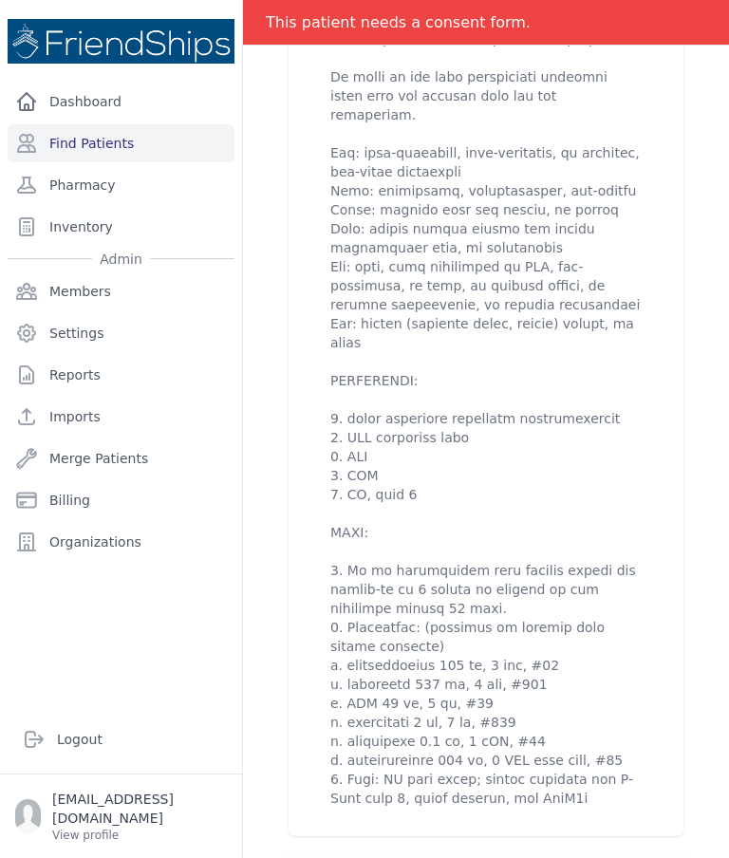
scroll to position [944, 0]
click at [573, 474] on p at bounding box center [485, 361] width 311 height 892
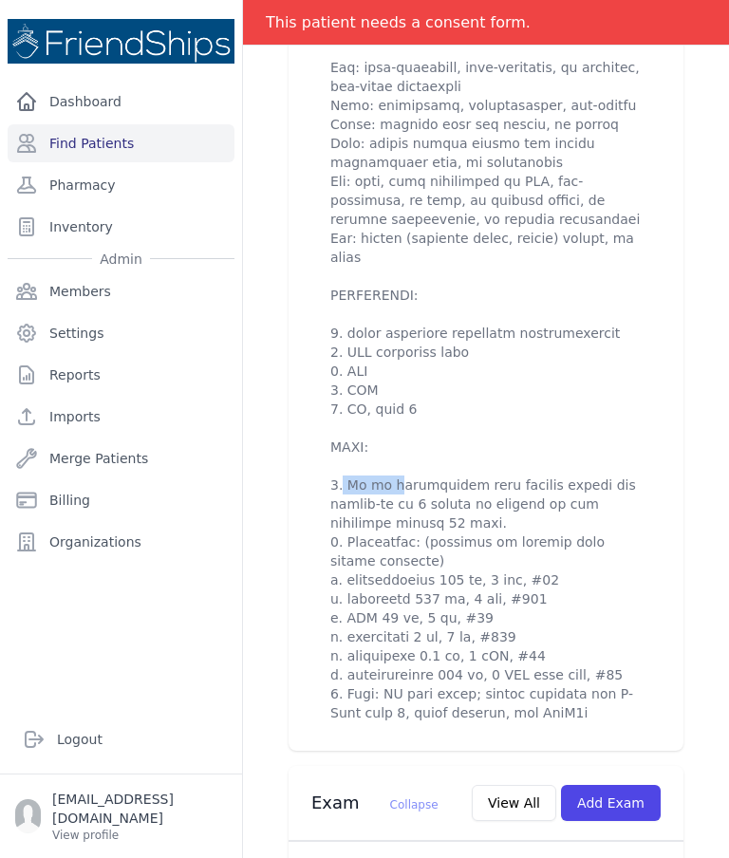
click at [663, 358] on div "2025-Jul-22 1:15 PM create ​ Are you sure? This action cannot be undone! Confir…" at bounding box center [485, 269] width 357 height 936
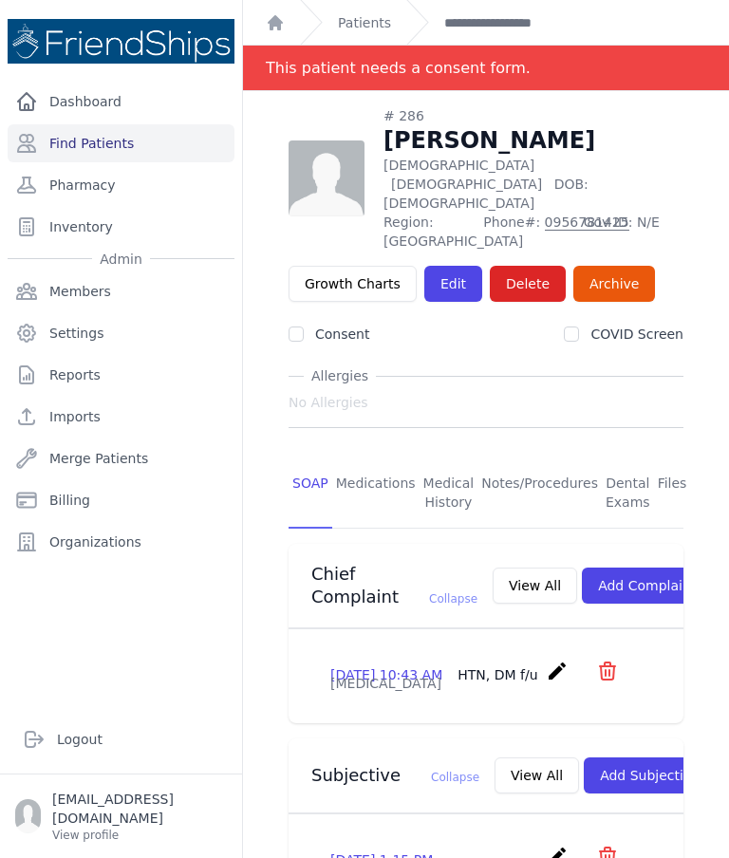
scroll to position [0, 0]
